Goal: Transaction & Acquisition: Purchase product/service

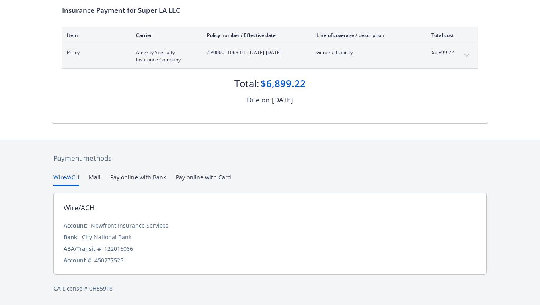
scroll to position [88, 0]
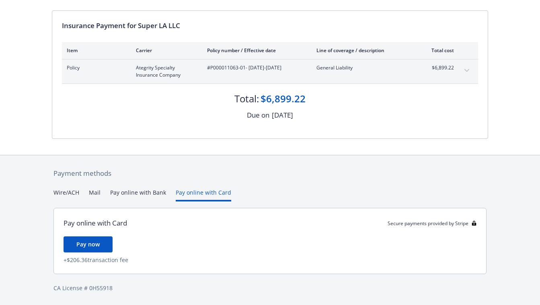
click at [198, 175] on div "Payment methods Wire/ACH Mail Pay online with Bank Pay online with Card Pay onl…" at bounding box center [270, 231] width 436 height 150
click at [151, 197] on button "Pay online with Bank" at bounding box center [138, 195] width 56 height 13
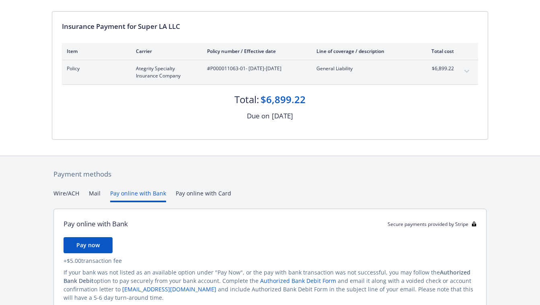
scroll to position [109, 0]
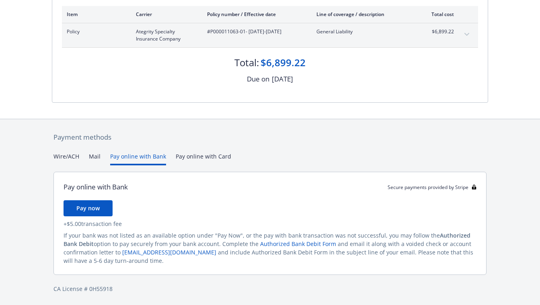
click at [98, 206] on span "Pay now" at bounding box center [87, 209] width 23 height 8
click at [70, 208] on button "Pay now" at bounding box center [87, 209] width 49 height 16
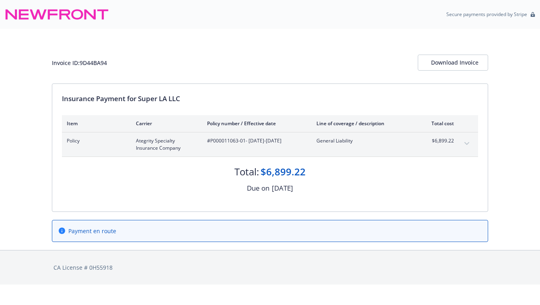
scroll to position [0, 0]
click at [66, 233] on div "Payment en route" at bounding box center [87, 231] width 57 height 8
click at [63, 232] on icon at bounding box center [62, 231] width 6 height 6
click at [62, 231] on icon at bounding box center [62, 231] width 6 height 6
click at [63, 227] on div "Payment en route" at bounding box center [87, 231] width 57 height 8
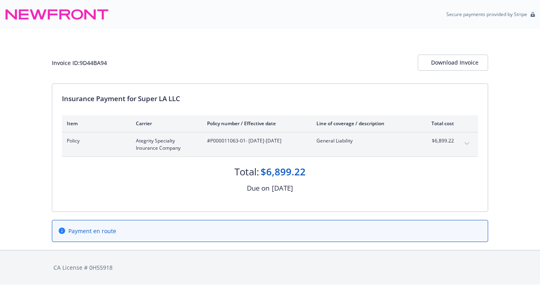
click at [63, 230] on icon at bounding box center [62, 231] width 6 height 6
